Goal: Task Accomplishment & Management: Manage account settings

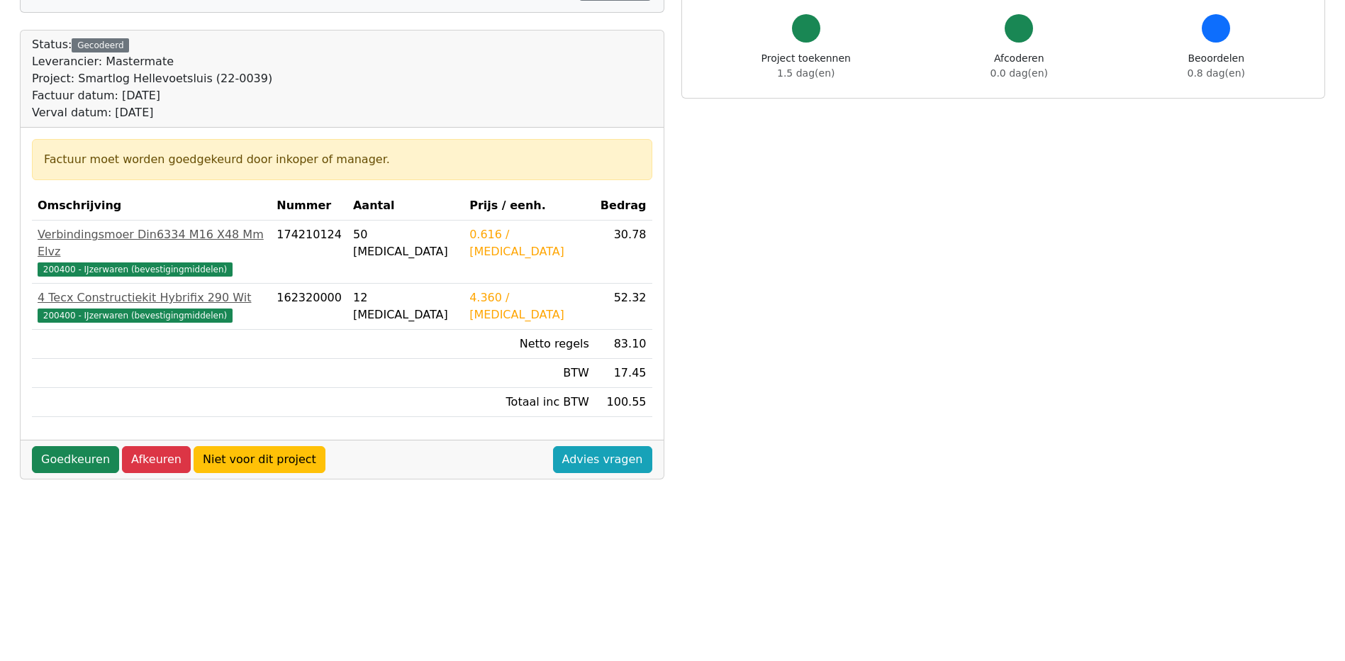
scroll to position [213, 0]
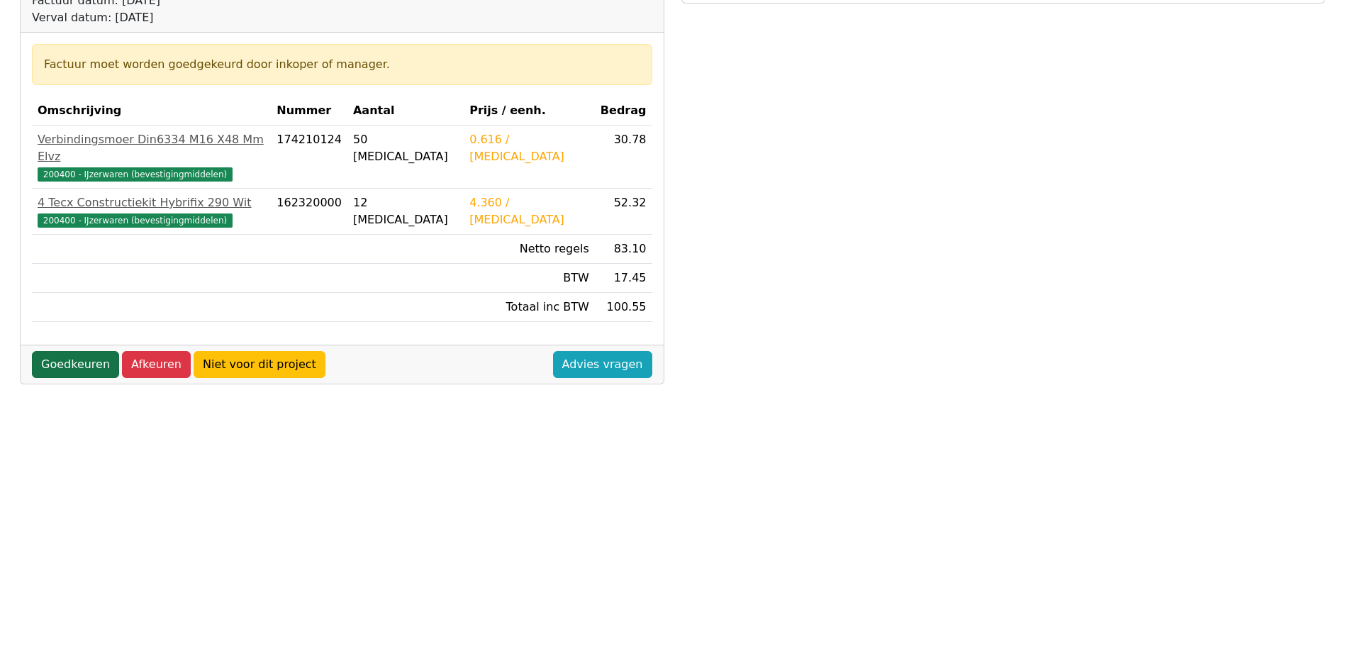
click at [74, 351] on link "Goedkeuren" at bounding box center [75, 364] width 87 height 27
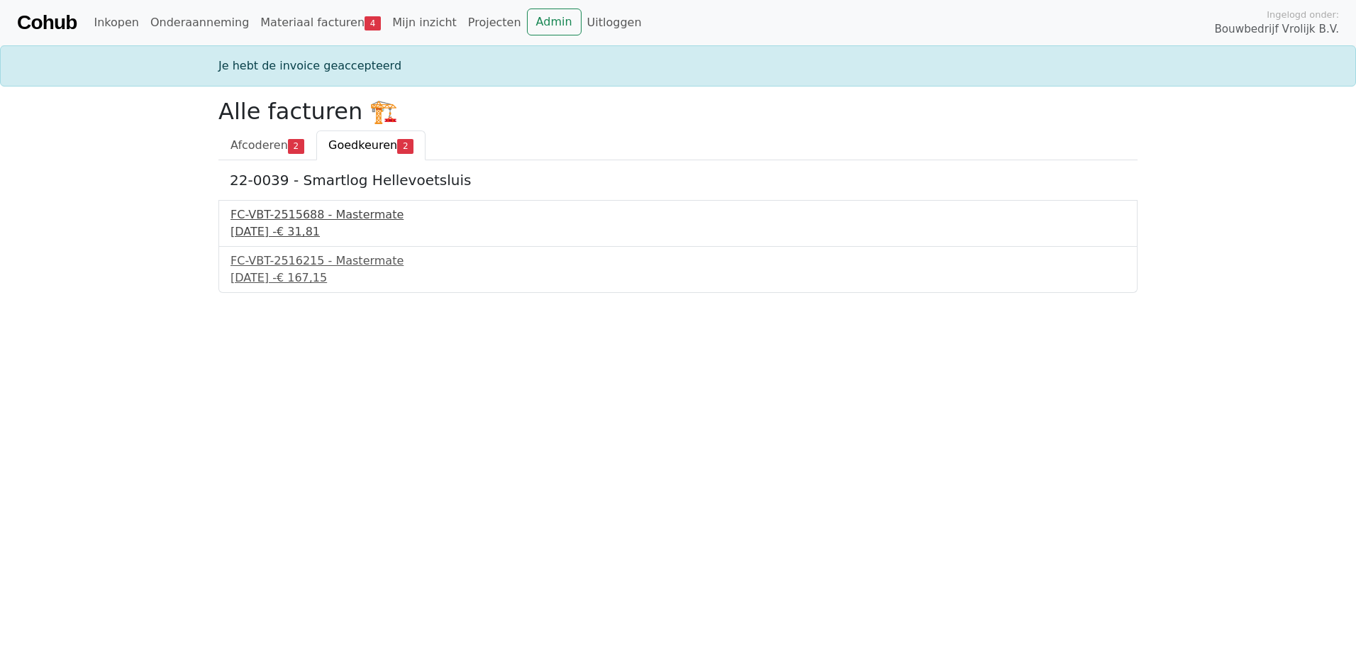
click at [288, 218] on div "FC-VBT-2515688 - Mastermate" at bounding box center [678, 214] width 895 height 17
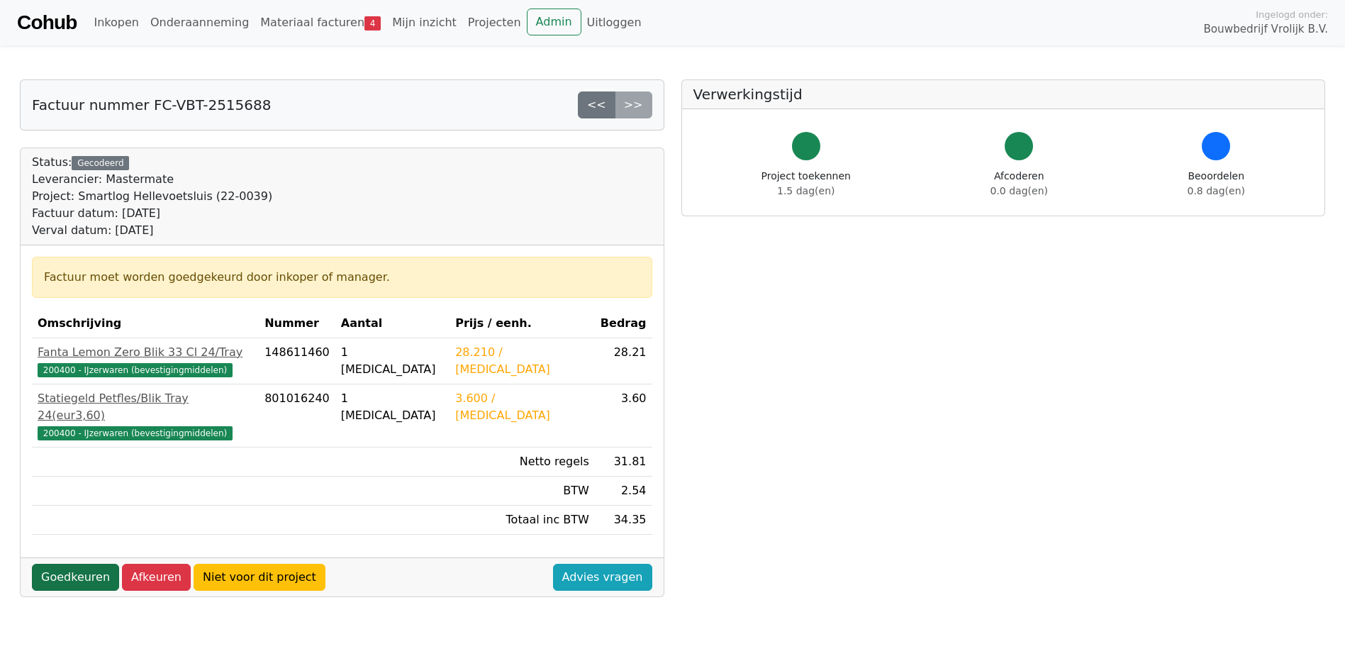
click at [64, 564] on link "Goedkeuren" at bounding box center [75, 577] width 87 height 27
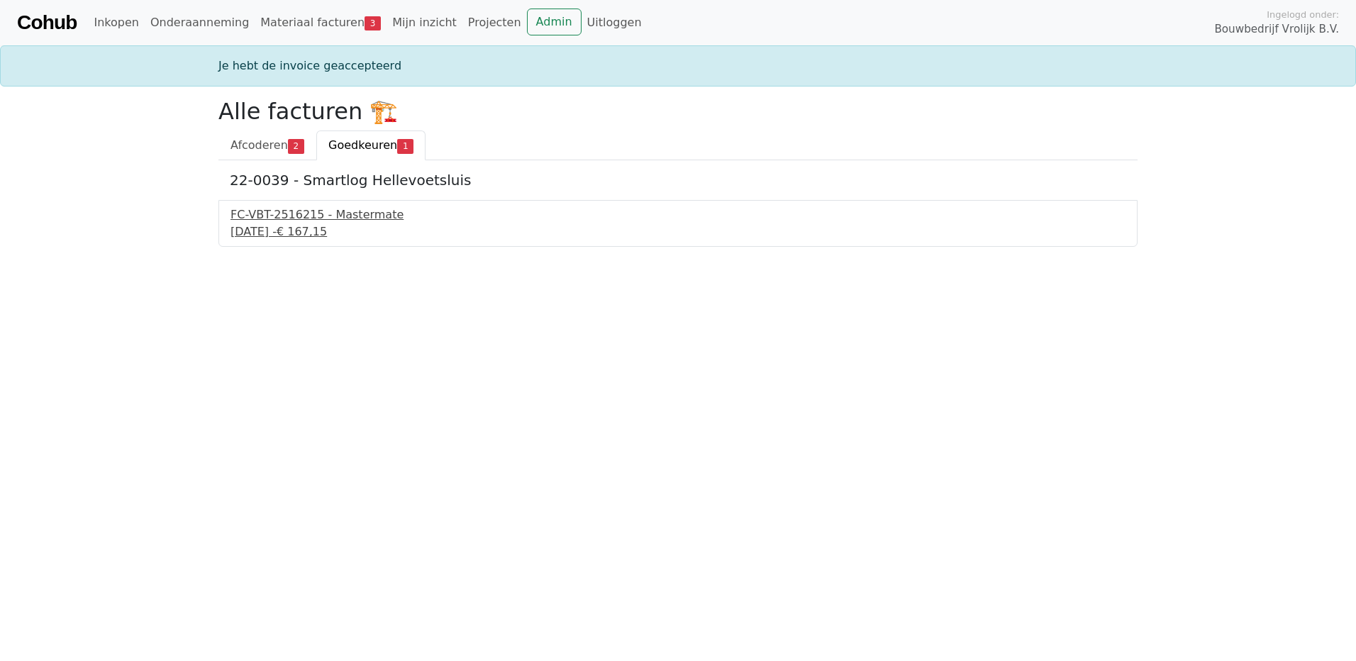
click at [268, 229] on div "24 september 2025 - € 167,15" at bounding box center [678, 231] width 895 height 17
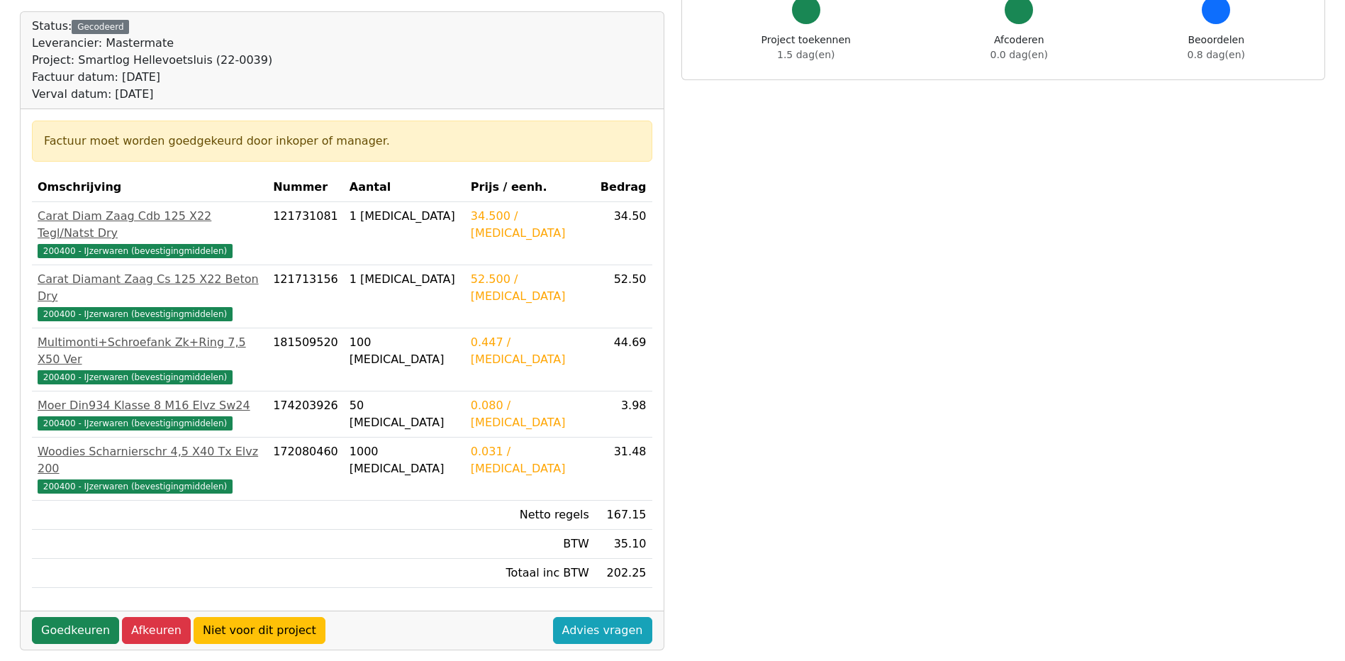
scroll to position [142, 0]
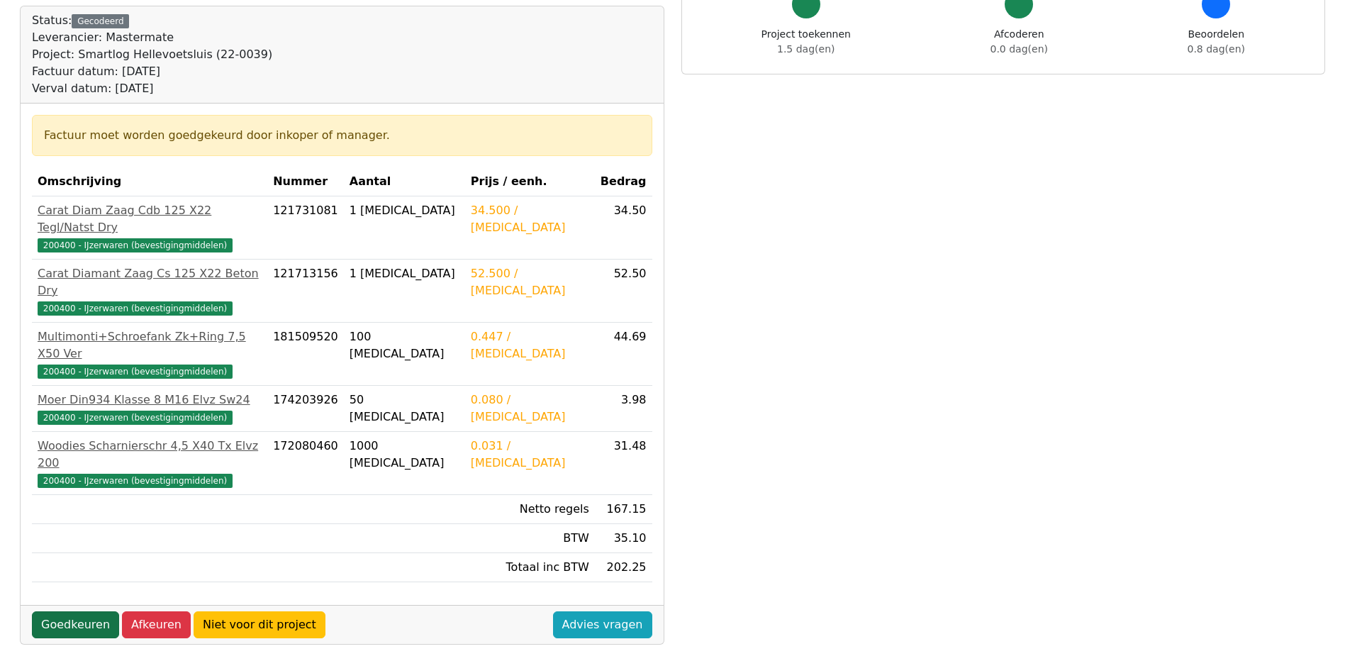
click at [84, 611] on link "Goedkeuren" at bounding box center [75, 624] width 87 height 27
